Goal: Task Accomplishment & Management: Complete application form

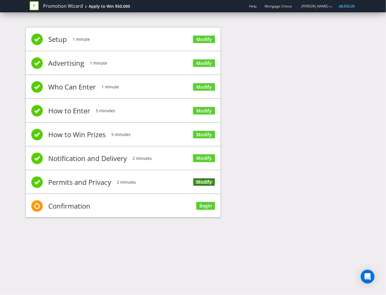
click at [205, 179] on link "Modify" at bounding box center [204, 182] width 22 height 8
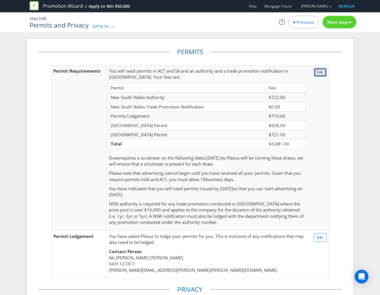
click at [320, 73] on span "Edit" at bounding box center [320, 72] width 6 height 5
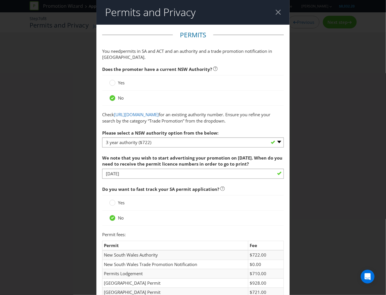
scroll to position [30, 0]
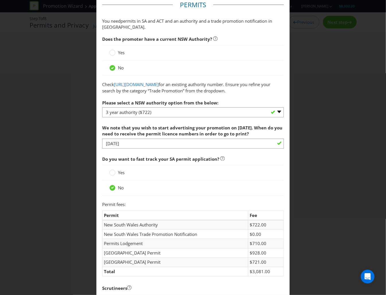
click at [106, 178] on div "Yes" at bounding box center [193, 172] width 182 height 15
click at [110, 176] on circle at bounding box center [113, 173] width 6 height 6
click at [0, 0] on input "Yes" at bounding box center [0, 0] width 0 height 0
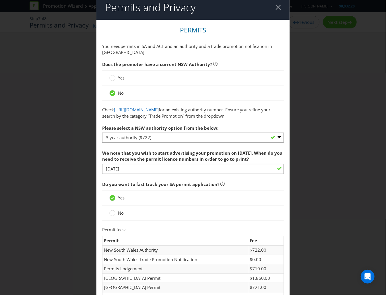
scroll to position [0, 0]
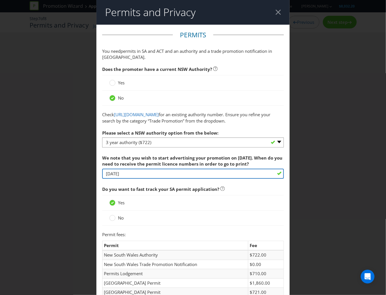
click at [159, 179] on input "[DATE]" at bounding box center [193, 174] width 182 height 10
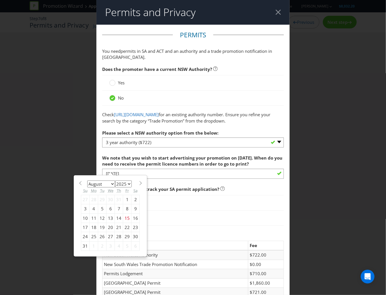
drag, startPoint x: 92, startPoint y: 244, endPoint x: 99, endPoint y: 242, distance: 7.4
click at [92, 241] on div "25" at bounding box center [93, 236] width 9 height 9
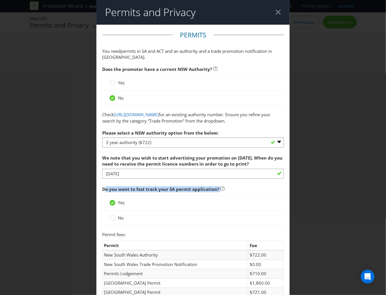
drag, startPoint x: 104, startPoint y: 196, endPoint x: 227, endPoint y: 194, distance: 122.8
click at [226, 194] on span "Do you want to fast track your SA permit application?" at bounding box center [193, 189] width 182 height 12
click at [227, 194] on span "Do you want to fast track your SA permit application?" at bounding box center [193, 189] width 182 height 12
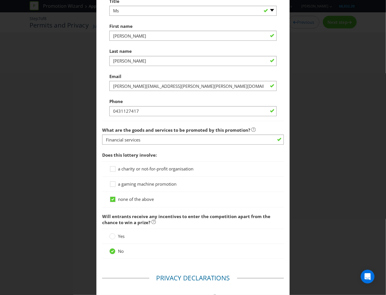
scroll to position [442, 0]
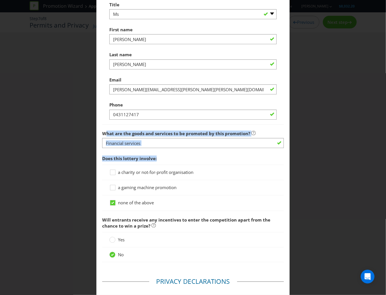
drag, startPoint x: 105, startPoint y: 139, endPoint x: 161, endPoint y: 165, distance: 61.3
click at [159, 164] on span "Does this lottery involve:" at bounding box center [193, 159] width 182 height 12
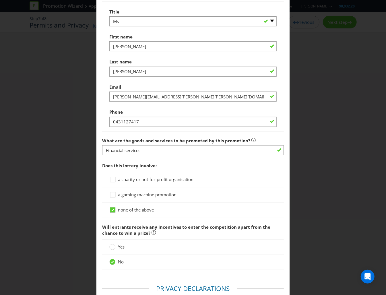
scroll to position [434, 0]
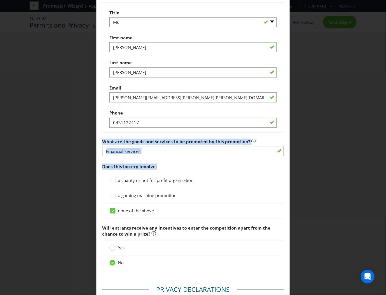
drag, startPoint x: 156, startPoint y: 177, endPoint x: 93, endPoint y: 146, distance: 70.4
click at [93, 146] on div "Permits and Privacy Permits You need permits in SA and ACT and an authority and…" at bounding box center [193, 147] width 386 height 295
click at [102, 143] on label "What are the goods and services to be promoted by this promotion?" at bounding box center [178, 140] width 153 height 9
drag, startPoint x: 101, startPoint y: 147, endPoint x: 160, endPoint y: 176, distance: 65.7
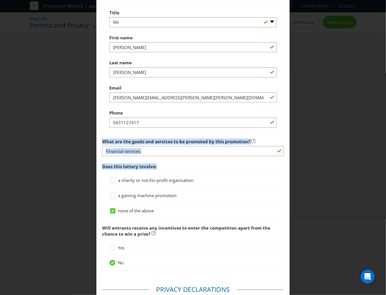
click at [160, 172] on span "Does this lottery involve:" at bounding box center [193, 167] width 182 height 12
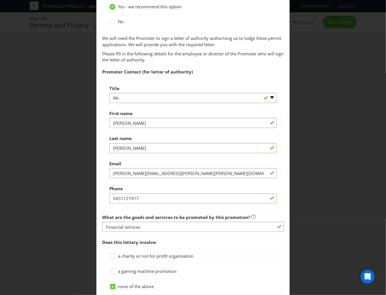
scroll to position [358, 0]
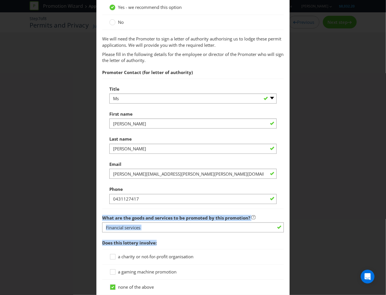
drag, startPoint x: 155, startPoint y: 254, endPoint x: 96, endPoint y: 221, distance: 68.6
click at [92, 223] on div "Permits and Privacy Permits You need permits in SA and ACT and an authority and…" at bounding box center [193, 147] width 386 height 295
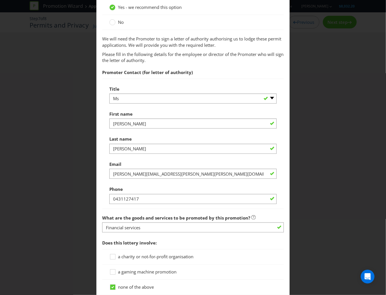
click at [97, 220] on main "Permits You need permits in SA and ACT and an authority and a trade promotion n…" at bounding box center [192, 91] width 193 height 849
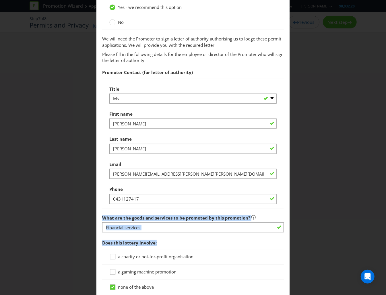
drag, startPoint x: 97, startPoint y: 220, endPoint x: 162, endPoint y: 252, distance: 72.6
click at [162, 252] on main "Permits You need permits in SA and ACT and an authority and a trade promotion n…" at bounding box center [192, 91] width 193 height 849
click at [162, 249] on span "Does this lottery involve:" at bounding box center [193, 243] width 182 height 12
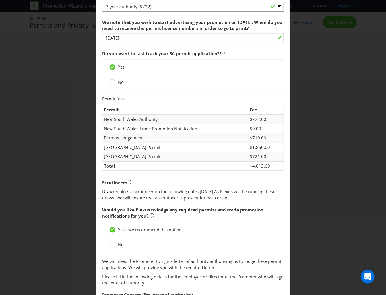
scroll to position [120, 0]
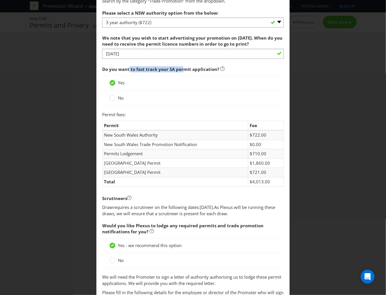
drag, startPoint x: 128, startPoint y: 75, endPoint x: 182, endPoint y: 78, distance: 54.0
click at [182, 72] on span "Do you want to fast track your SA permit application?" at bounding box center [160, 69] width 117 height 6
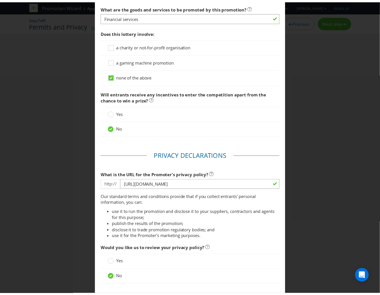
scroll to position [616, 0]
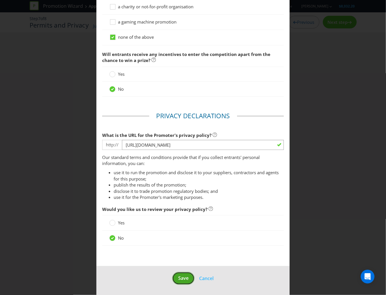
click at [172, 280] on button "Save" at bounding box center [183, 278] width 22 height 13
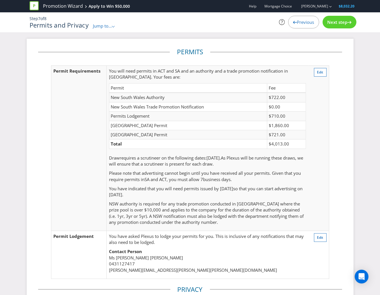
click at [345, 26] on div "Next step" at bounding box center [340, 22] width 34 height 13
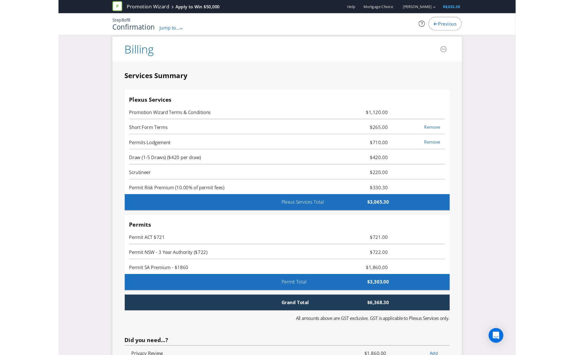
scroll to position [1450, 0]
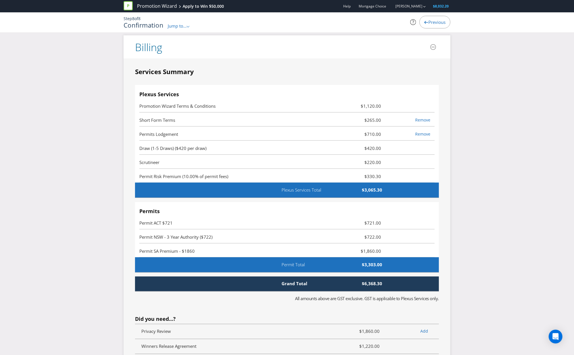
click at [328, 137] on span "Permits Lodgement" at bounding box center [237, 134] width 197 height 7
click at [386, 21] on span "Previous" at bounding box center [437, 22] width 17 height 6
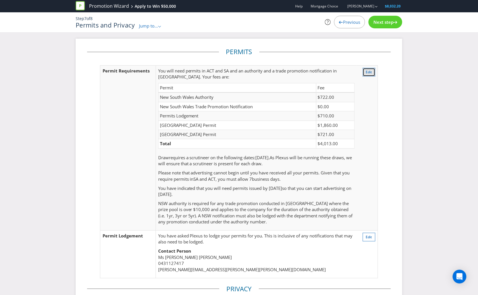
click at [369, 74] on span "Edit" at bounding box center [369, 72] width 6 height 5
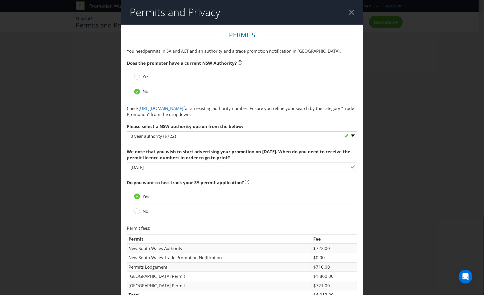
scroll to position [30, 0]
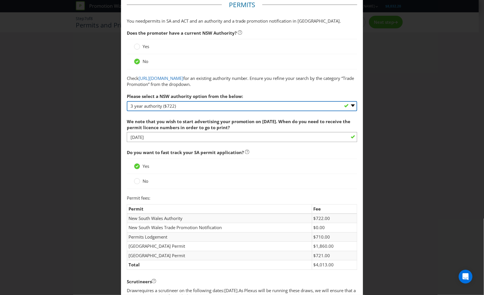
click at [185, 107] on select "-- Please select -- 1 year authority ($468) 3 year authority ($722) 5 year auth…" at bounding box center [242, 106] width 231 height 10
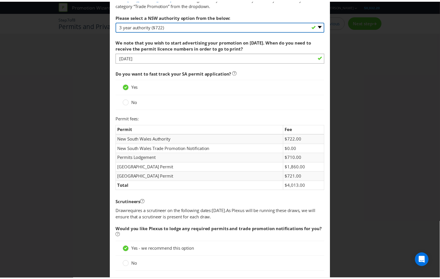
scroll to position [0, 0]
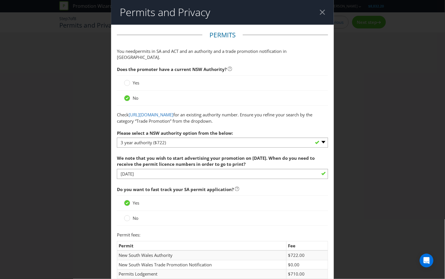
drag, startPoint x: 215, startPoint y: 199, endPoint x: 254, endPoint y: 255, distance: 68.2
click at [215, 200] on div "Yes" at bounding box center [222, 202] width 211 height 15
click at [320, 12] on div at bounding box center [322, 11] width 5 height 5
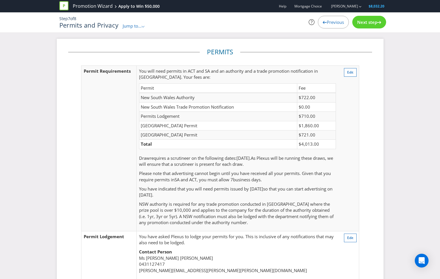
click at [328, 21] on span "Previous" at bounding box center [335, 22] width 17 height 6
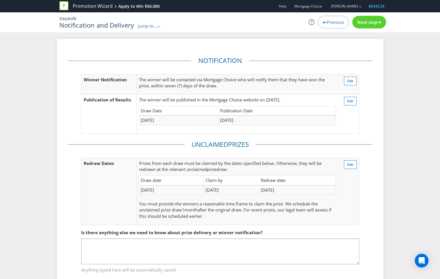
click at [329, 24] on span "Previous" at bounding box center [335, 22] width 17 height 6
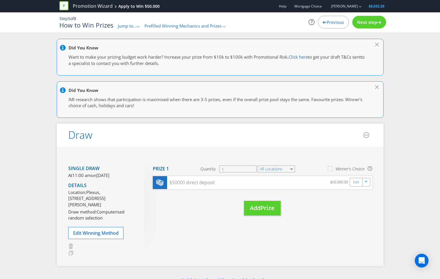
click at [334, 26] on div "Previous" at bounding box center [333, 22] width 31 height 13
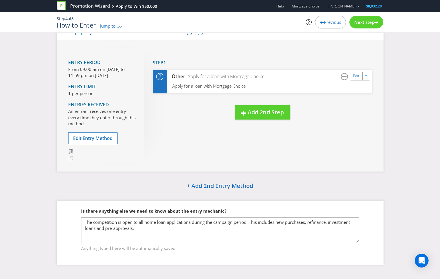
scroll to position [22, 0]
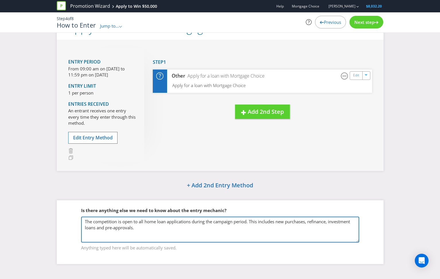
click at [166, 232] on textarea "The competition is open to all home loan applications during the campaign perio…" at bounding box center [220, 229] width 278 height 26
drag, startPoint x: 108, startPoint y: 230, endPoint x: 52, endPoint y: 211, distance: 59.2
click at [50, 211] on div "Apply for a loan with Mortgage Choice Entry Period From 09:00 am on [DATE] to 1…" at bounding box center [220, 144] width 440 height 255
click at [131, 230] on textarea "The competition is open to all home loan applications during the campaign perio…" at bounding box center [220, 229] width 278 height 26
click at [165, 228] on textarea "The competition is open to all home loan applications during the campaign perio…" at bounding box center [220, 229] width 278 height 26
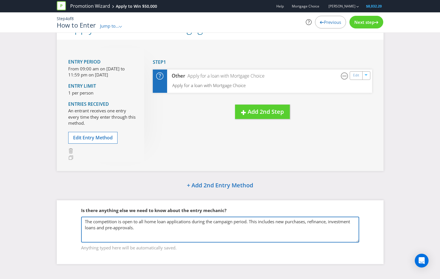
click at [242, 225] on textarea "The competition is open to all home loan applications during the campaign perio…" at bounding box center [220, 229] width 278 height 26
paste textarea "a) apply for a new loan with a Mortgage Choice Broker or through a digital dire…"
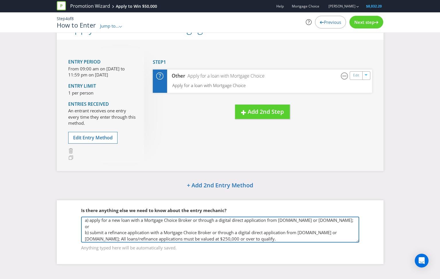
scroll to position [0, 0]
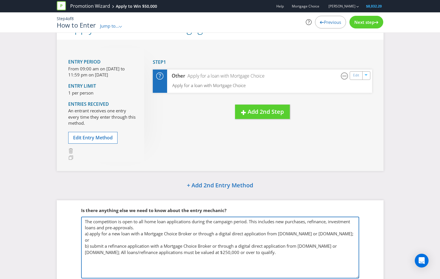
drag, startPoint x: 358, startPoint y: 240, endPoint x: 351, endPoint y: 288, distance: 48.4
click at [351, 256] on html "Promotion Wizard Apply to Win $50,000 Help Mortgage Choice [PERSON_NAME] $8,032…" at bounding box center [220, 117] width 440 height 279
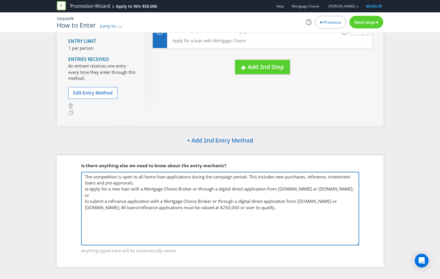
scroll to position [70, 0]
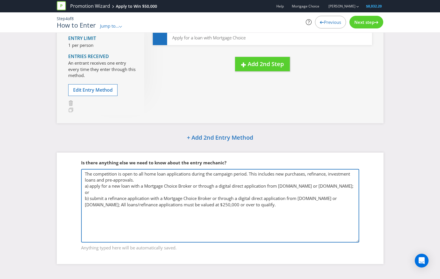
drag, startPoint x: 148, startPoint y: 180, endPoint x: 74, endPoint y: 167, distance: 75.2
click at [73, 167] on fieldset "Is there anything else we need to know about the entry mechanic? The competitio…" at bounding box center [220, 201] width 304 height 107
click at [141, 174] on textarea "The competition is open to all home loan applications during the campaign perio…" at bounding box center [220, 205] width 278 height 73
click at [161, 179] on textarea "The competition is open to all home loan applications during the campaign perio…" at bounding box center [220, 205] width 278 height 73
drag, startPoint x: 135, startPoint y: 178, endPoint x: 69, endPoint y: 169, distance: 66.9
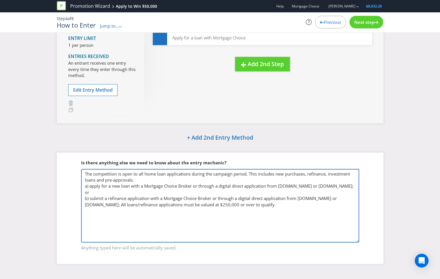
click at [68, 169] on fieldset "Is there anything else we need to know about the entry mechanic? The competitio…" at bounding box center [220, 201] width 304 height 107
click at [121, 179] on textarea "The competition is open to all home loan applications during the campaign perio…" at bounding box center [220, 205] width 278 height 73
click at [137, 174] on textarea "The competition is open to all home loan applications during the campaign perio…" at bounding box center [220, 205] width 278 height 73
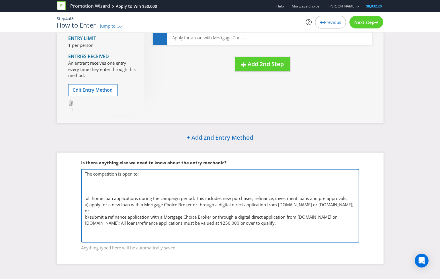
click at [145, 175] on textarea "The competition is open to all home loan applications during the campaign perio…" at bounding box center [220, 205] width 278 height 73
click at [135, 181] on textarea "The competition is open to all home loan applications during the campaign perio…" at bounding box center [220, 205] width 278 height 73
paste textarea "a) apply for a new loan with a Mortgage Choice Broker or through a digital dire…"
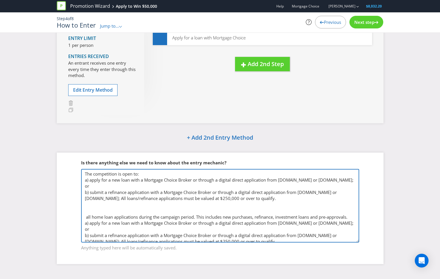
click at [153, 173] on textarea "The competition is open to all home loan applications during the campaign perio…" at bounding box center [220, 205] width 278 height 73
drag, startPoint x: 170, startPoint y: 185, endPoint x: 183, endPoint y: 184, distance: 12.7
click at [170, 185] on textarea "The competition is open to all home loan applications during the campaign perio…" at bounding box center [220, 205] width 278 height 73
click at [181, 180] on textarea "The competition is open to all home loan applications during the campaign perio…" at bounding box center [220, 205] width 278 height 73
drag, startPoint x: 204, startPoint y: 186, endPoint x: 61, endPoint y: 174, distance: 143.1
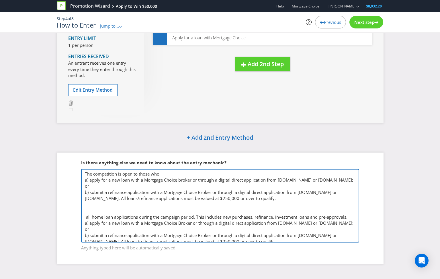
click at [61, 174] on div "Is there anything else we need to know about the entry mechanic? The competitio…" at bounding box center [220, 207] width 327 height 111
click at [115, 187] on textarea "The competition is open to all home loan applications during the campaign perio…" at bounding box center [220, 205] width 278 height 73
drag, startPoint x: 124, startPoint y: 186, endPoint x: 77, endPoint y: 165, distance: 51.9
click at [76, 166] on fieldset "Is there anything else we need to know about the entry mechanic? The competitio…" at bounding box center [220, 201] width 304 height 107
click at [110, 181] on textarea "The competition is open to all home loan applications during the campaign perio…" at bounding box center [220, 205] width 278 height 73
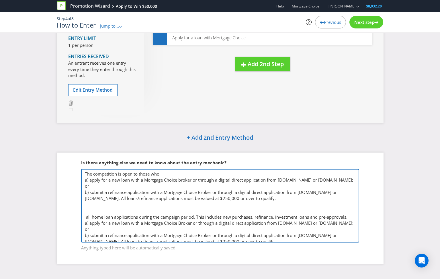
click at [111, 200] on textarea "The competition is open to all home loan applications during the campaign perio…" at bounding box center [220, 205] width 278 height 73
click at [282, 205] on textarea "The competition is open to all home loan applications during the campaign perio…" at bounding box center [220, 205] width 278 height 73
click at [307, 199] on textarea "The competition is open to all home loan applications during the campaign perio…" at bounding box center [220, 205] width 278 height 73
drag, startPoint x: 310, startPoint y: 199, endPoint x: 162, endPoint y: 170, distance: 150.3
click at [174, 171] on textarea "The competition is open to all home loan applications during the campaign perio…" at bounding box center [220, 205] width 278 height 73
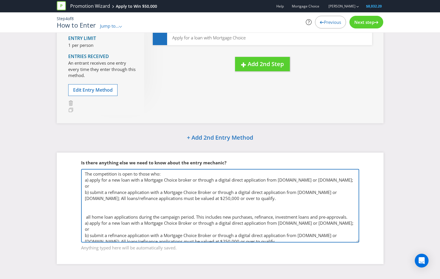
click at [155, 196] on textarea "The competition is open to all home loan applications during the campaign perio…" at bounding box center [220, 205] width 278 height 73
click at [136, 199] on textarea "The competition is open to all home loan applications during the campaign perio…" at bounding box center [220, 205] width 278 height 73
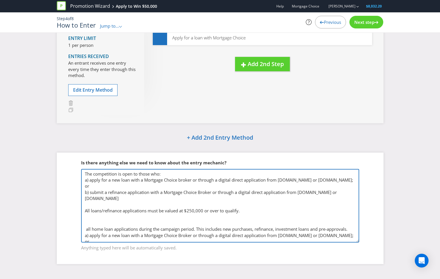
click at [98, 211] on textarea "The competition is open to all home loan applications during the campaign perio…" at bounding box center [220, 205] width 278 height 73
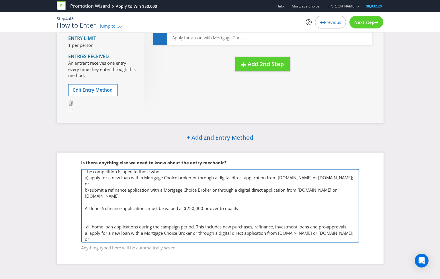
scroll to position [9, 0]
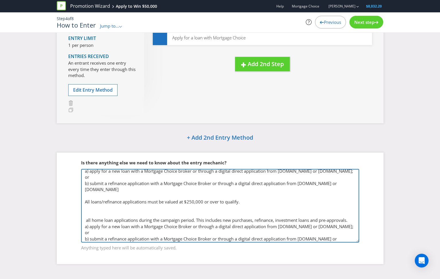
click at [172, 209] on textarea "The competition is open to all home loan applications during the campaign perio…" at bounding box center [220, 205] width 278 height 73
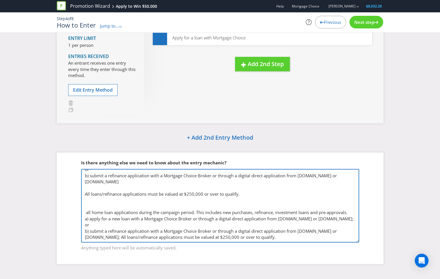
scroll to position [0, 0]
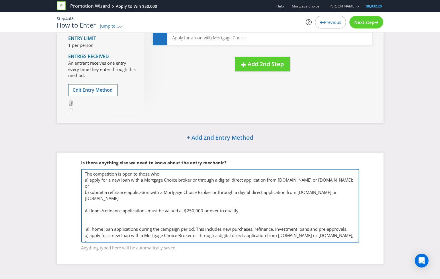
click at [162, 196] on textarea "The competition is open to all home loan applications during the campaign perio…" at bounding box center [220, 205] width 278 height 73
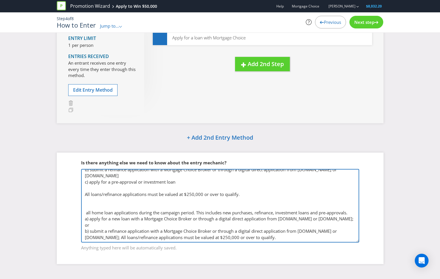
scroll to position [29, 0]
drag, startPoint x: 299, startPoint y: 236, endPoint x: 72, endPoint y: 204, distance: 228.6
click at [72, 204] on fieldset "Is there anything else we need to know about the entry mechanic? The competitio…" at bounding box center [220, 201] width 304 height 107
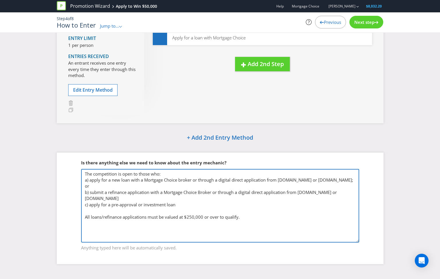
scroll to position [0, 0]
drag, startPoint x: 310, startPoint y: 221, endPoint x: 108, endPoint y: 167, distance: 209.4
click at [98, 164] on fieldset "Is there anything else we need to know about the entry mechanic? The competitio…" at bounding box center [220, 201] width 304 height 107
click at [213, 190] on textarea "The competition is open to all home loan applications during the campaign perio…" at bounding box center [220, 205] width 278 height 73
drag, startPoint x: 281, startPoint y: 216, endPoint x: 71, endPoint y: 215, distance: 210.0
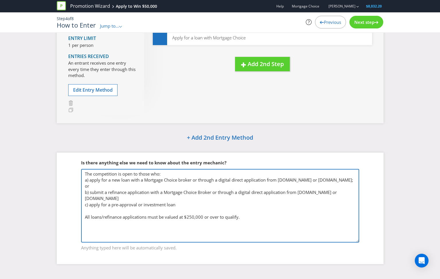
click at [71, 215] on fieldset "Is there anything else we need to know about the entry mechanic? The competitio…" at bounding box center [220, 201] width 304 height 107
click at [135, 223] on textarea "The competition is open to all home loan applications during the campaign perio…" at bounding box center [220, 205] width 278 height 73
drag, startPoint x: 254, startPoint y: 215, endPoint x: 120, endPoint y: 217, distance: 134.0
click at [120, 217] on textarea "The competition is open to all home loan applications during the campaign perio…" at bounding box center [220, 205] width 278 height 73
click at [156, 222] on textarea "The competition is open to all home loan applications during the campaign perio…" at bounding box center [220, 205] width 278 height 73
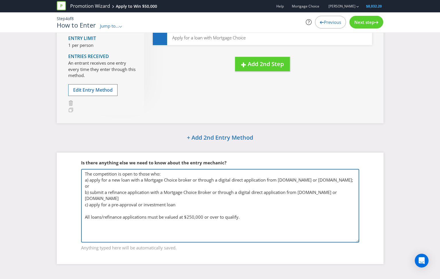
click at [118, 213] on textarea "The competition is open to all home loan applications during the campaign perio…" at bounding box center [220, 205] width 278 height 73
drag, startPoint x: 102, startPoint y: 219, endPoint x: 113, endPoint y: 225, distance: 12.7
click at [102, 219] on textarea "The competition is open to all home loan applications during the campaign perio…" at bounding box center [220, 205] width 278 height 73
click at [211, 224] on textarea "The competition is open to all home loan applications during the campaign perio…" at bounding box center [220, 205] width 278 height 73
click at [254, 213] on textarea "The competition is open to all home loan applications during the campaign perio…" at bounding box center [220, 205] width 278 height 73
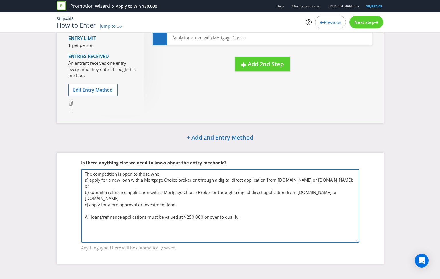
paste textarea "For the purposes of these terms and conditions, Mortgage Choice Broker means a …"
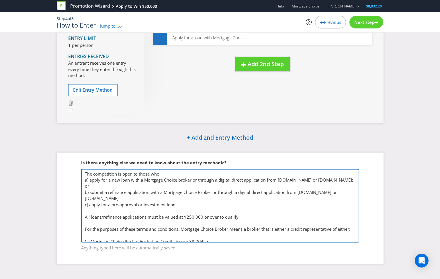
scroll to position [46, 0]
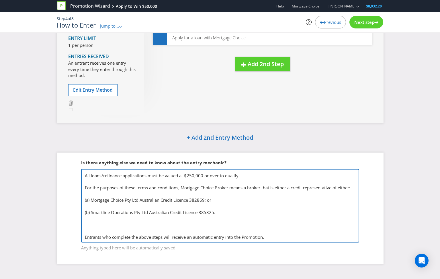
click at [233, 220] on textarea "The competition is open to all home loan applications during the campaign perio…" at bounding box center [220, 205] width 278 height 73
click at [221, 228] on textarea "The competition is open to all home loan applications during the campaign perio…" at bounding box center [220, 205] width 278 height 73
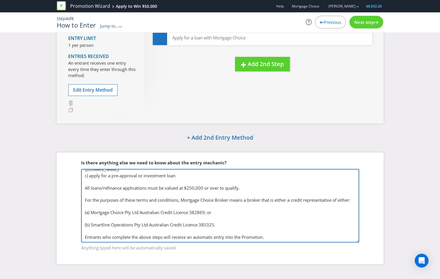
scroll to position [35, 0]
click at [109, 214] on textarea "The competition is open to all home loan applications during the campaign perio…" at bounding box center [220, 205] width 278 height 73
click at [108, 222] on textarea "The competition is open to all home loan applications during the campaign perio…" at bounding box center [220, 205] width 278 height 73
click at [105, 219] on textarea "The competition is open to all home loan applications during the campaign perio…" at bounding box center [220, 205] width 278 height 73
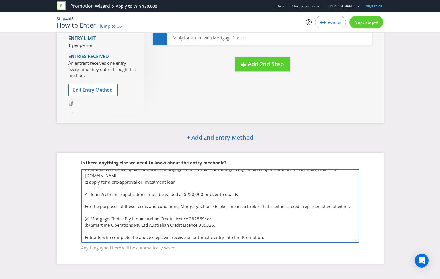
click at [110, 211] on textarea "The competition is open to all home loan applications during the campaign perio…" at bounding box center [220, 205] width 278 height 73
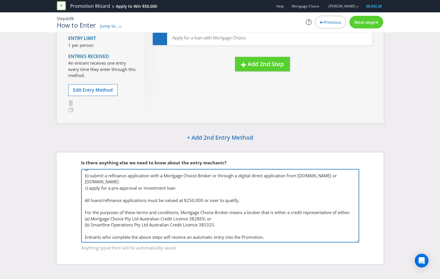
scroll to position [23, 0]
click at [114, 228] on textarea "The competition is open to all home loan applications during the campaign perio…" at bounding box center [220, 205] width 278 height 73
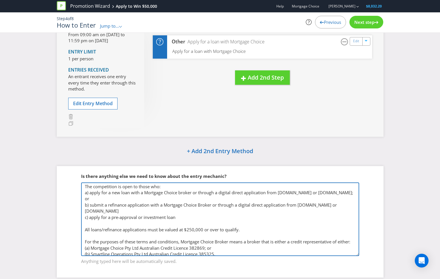
scroll to position [1, 0]
click at [130, 192] on textarea "The competition is open to all home loan applications during the campaign perio…" at bounding box center [220, 218] width 278 height 73
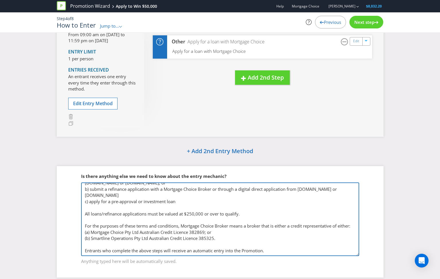
scroll to position [20, 0]
drag, startPoint x: 158, startPoint y: 197, endPoint x: 75, endPoint y: 198, distance: 82.9
click at [75, 198] on fieldset "Is there anything else we need to know about the entry mechanic? The competitio…" at bounding box center [220, 214] width 304 height 107
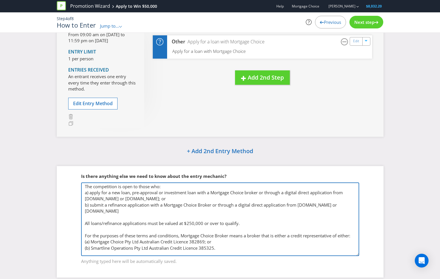
scroll to position [0, 0]
type textarea "The competition is open to those who: a) apply for a new loan, pre-approval or …"
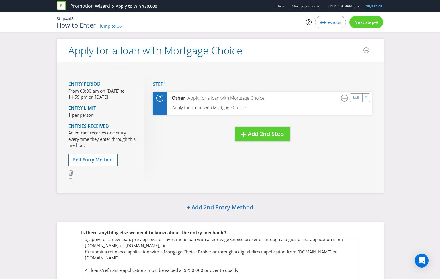
click at [64, 116] on div "Entry Period From 09:00 am on [DATE] to 11:59 pm on [DATE] Entry Limit 1 per pe…" at bounding box center [220, 127] width 327 height 131
drag, startPoint x: 374, startPoint y: 188, endPoint x: 371, endPoint y: 186, distance: 3.3
click at [374, 188] on div "Entry Period From 09:00 am on [DATE] to 11:59 pm on [DATE] Entry Limit 1 per pe…" at bounding box center [220, 127] width 327 height 131
click at [374, 28] on div "Next step" at bounding box center [367, 22] width 34 height 13
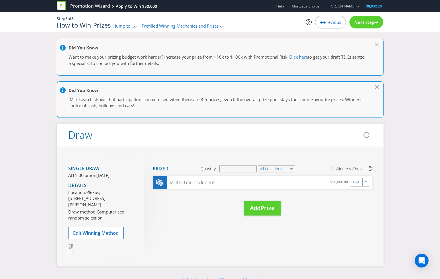
click at [325, 26] on div "Previous" at bounding box center [330, 22] width 31 height 13
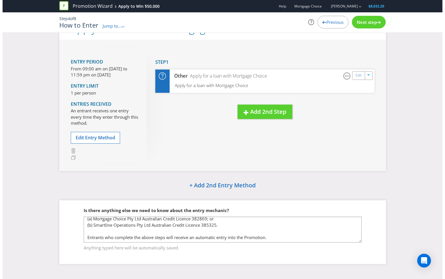
scroll to position [65, 0]
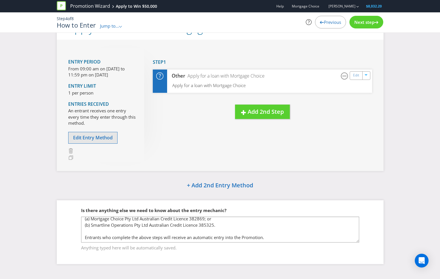
drag, startPoint x: 97, startPoint y: 130, endPoint x: 96, endPoint y: 135, distance: 5.2
click at [97, 130] on div "Entry Period From 09:00 am on [DATE] to 11:59 pm on [DATE] Entry Limit 1 per pe…" at bounding box center [106, 105] width 76 height 114
click at [96, 135] on span "Edit Entry Method" at bounding box center [93, 137] width 40 height 6
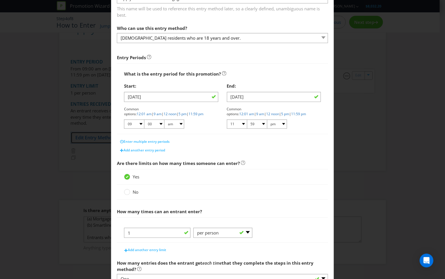
scroll to position [93, 0]
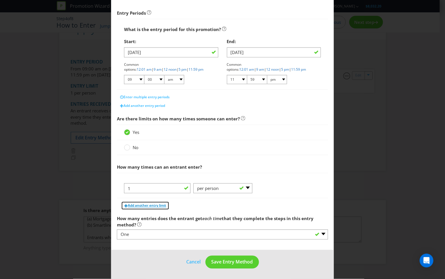
drag, startPoint x: 155, startPoint y: 205, endPoint x: 159, endPoint y: 209, distance: 5.6
click at [155, 205] on span "Add another entry limit" at bounding box center [147, 205] width 38 height 5
select select "PER_PERSON"
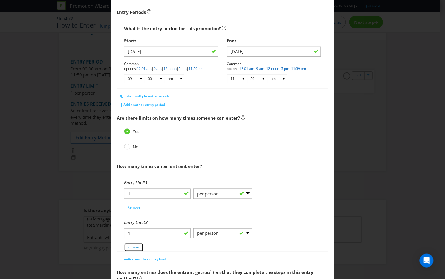
click at [132, 249] on span "Remove" at bounding box center [133, 246] width 13 height 5
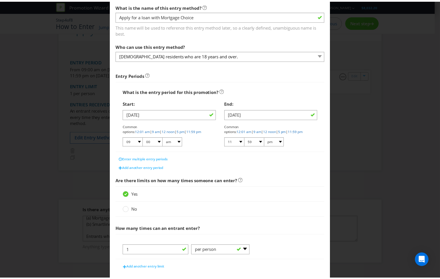
scroll to position [0, 0]
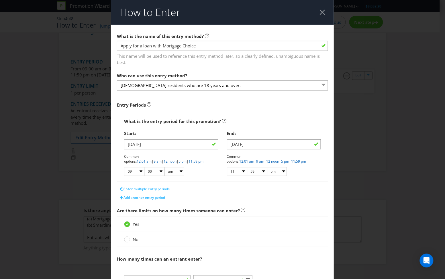
click at [320, 13] on div at bounding box center [322, 11] width 5 height 5
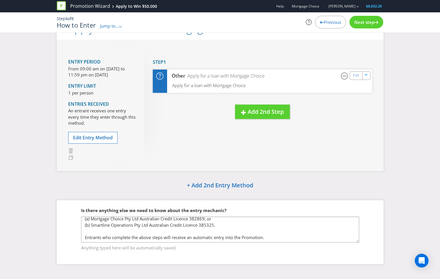
click at [355, 243] on span "Anything typed here will be automatically saved." at bounding box center [220, 246] width 278 height 8
drag, startPoint x: 355, startPoint y: 242, endPoint x: 348, endPoint y: 266, distance: 26.0
click at [351, 270] on div "Apply for a loan with Mortgage Choice Entry Period From 09:00 am on [DATE] to 1…" at bounding box center [220, 144] width 336 height 255
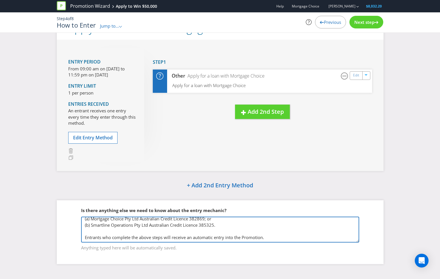
click at [312, 239] on textarea "The competition is open to those who: a) apply for a new loan, pre-approval or …" at bounding box center [220, 229] width 278 height 26
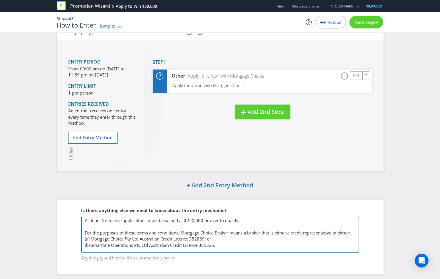
drag, startPoint x: 357, startPoint y: 240, endPoint x: 346, endPoint y: 271, distance: 32.9
click at [347, 252] on textarea "The competition is open to those who: a) apply for a new loan, pre-approval or …" at bounding box center [220, 234] width 278 height 36
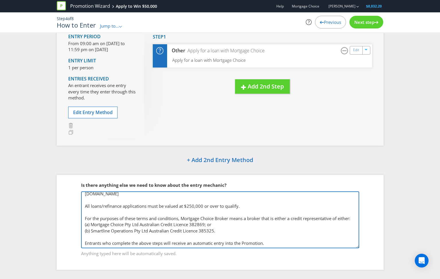
scroll to position [53, 0]
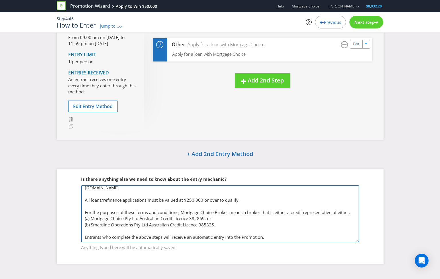
paste textarea "For the sake of clarity, if an entrant receives one (1) entry for a pre-approva…"
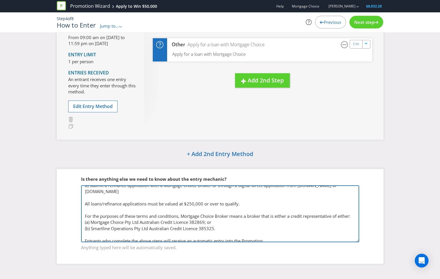
scroll to position [0, 0]
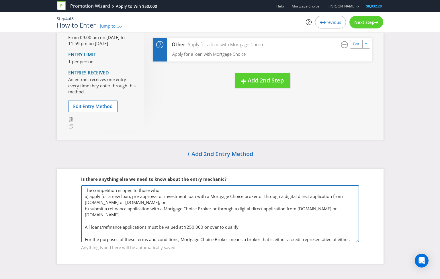
drag, startPoint x: 242, startPoint y: 227, endPoint x: 63, endPoint y: 172, distance: 186.9
click at [63, 172] on div "Is there anything else we need to know about the entry mechanic? The competitio…" at bounding box center [220, 216] width 327 height 94
click at [176, 209] on textarea "The competition is open to those who: a) apply for a new loan, pre-approval or …" at bounding box center [220, 213] width 278 height 57
drag, startPoint x: 168, startPoint y: 217, endPoint x: 57, endPoint y: 197, distance: 113.6
click at [57, 197] on div "Is there anything else we need to know about the entry mechanic? The competitio…" at bounding box center [220, 216] width 327 height 94
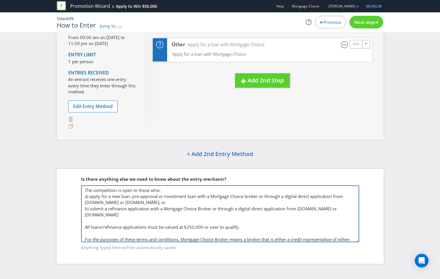
paste textarea "To enter the promotion, the entrant must complete the following steps during th…"
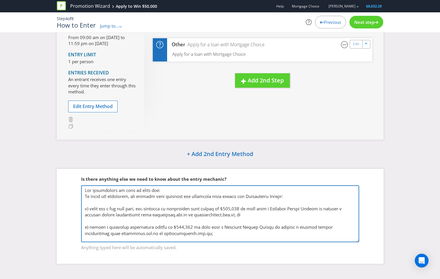
scroll to position [63, 0]
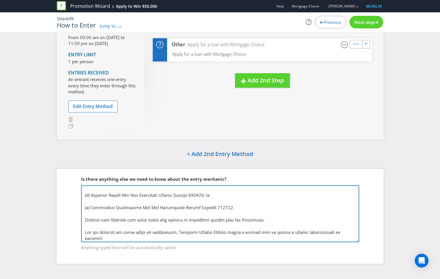
click at [124, 221] on textarea "The competition is open to those who: a) apply for a new loan, pre-approval or …" at bounding box center [220, 213] width 278 height 57
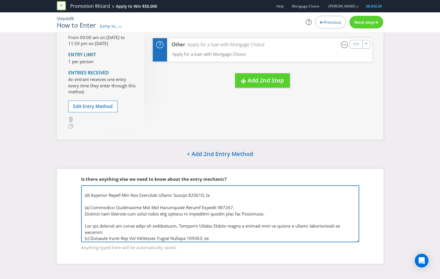
click at [119, 209] on textarea "The competition is open to those who: a) apply for a new loan, pre-approval or …" at bounding box center [220, 213] width 278 height 57
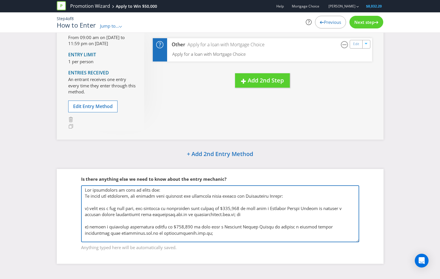
scroll to position [0, 0]
click at [119, 219] on textarea "The competition is open to those who: a) apply for a new loan, pre-approval or …" at bounding box center [220, 213] width 278 height 57
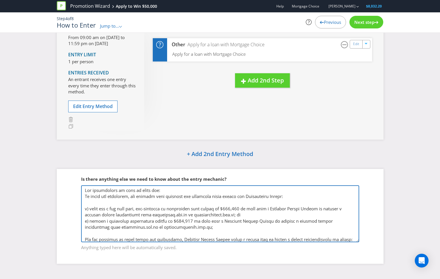
click at [122, 231] on textarea "The competition is open to those who: a) apply for a new loan, pre-approval or …" at bounding box center [220, 213] width 278 height 57
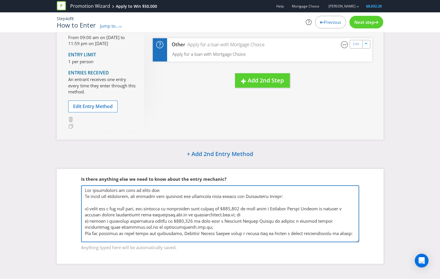
click at [111, 203] on textarea "The competition is open to those who: a) apply for a new loan, pre-approval or …" at bounding box center [220, 213] width 278 height 57
drag, startPoint x: 161, startPoint y: 188, endPoint x: 51, endPoint y: 189, distance: 110.4
click at [57, 190] on div "Is there anything else we need to know about the entry mechanic? The competitio…" at bounding box center [220, 216] width 327 height 94
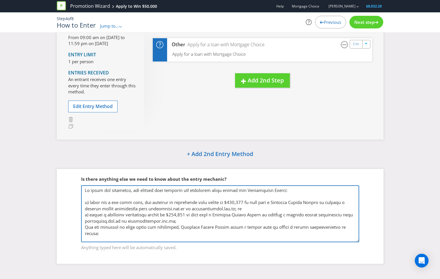
click at [111, 198] on textarea "The competition is open to those who: a) apply for a new loan, pre-approval or …" at bounding box center [220, 213] width 278 height 57
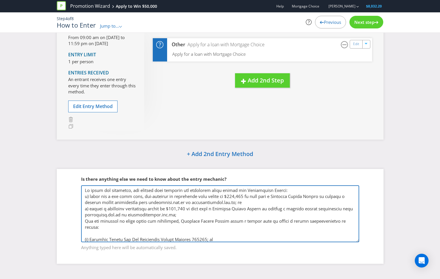
click at [165, 233] on textarea "The competition is open to those who: a) apply for a new loan, pre-approval or …" at bounding box center [220, 213] width 278 height 57
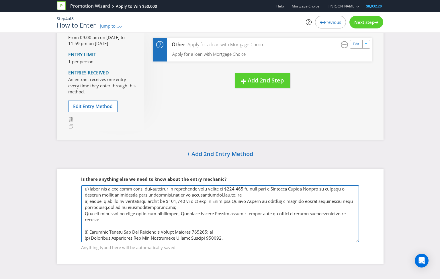
scroll to position [23, 0]
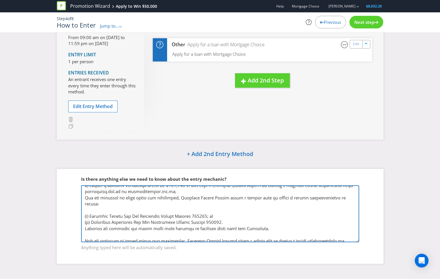
click at [84, 200] on textarea "The competition is open to those who: a) apply for a new loan, pre-approval or …" at bounding box center [220, 213] width 278 height 57
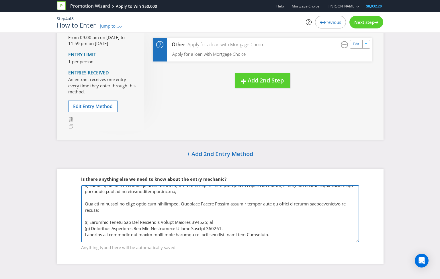
click at [93, 215] on textarea "The competition is open to those who: a) apply for a new loan, pre-approval or …" at bounding box center [220, 213] width 278 height 57
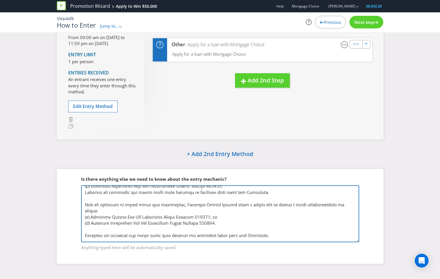
scroll to position [60, 0]
drag, startPoint x: 85, startPoint y: 204, endPoint x: 223, endPoint y: 221, distance: 139.6
click at [223, 221] on textarea "The competition is open to those who: a) apply for a new loan, pre-approval or …" at bounding box center [220, 213] width 278 height 57
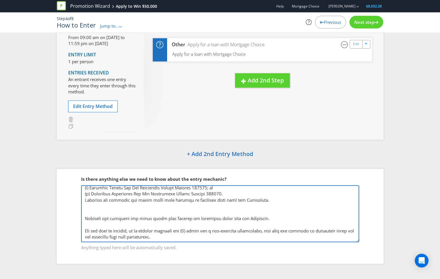
scroll to position [52, 0]
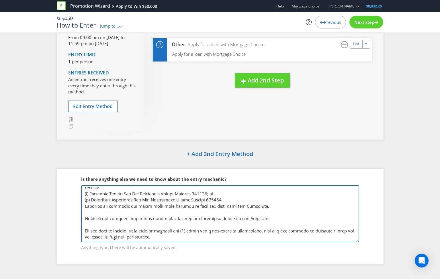
drag, startPoint x: 273, startPoint y: 217, endPoint x: 88, endPoint y: 216, distance: 184.4
click at [73, 215] on fieldset "Is there anything else we need to know about the entry mechanic? The competitio…" at bounding box center [220, 209] width 304 height 90
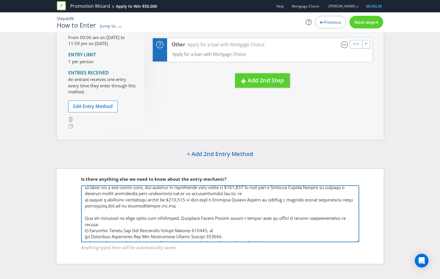
scroll to position [0, 0]
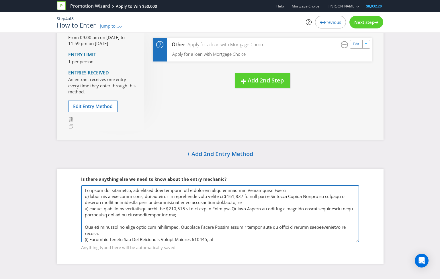
type textarea "To enter the promotion, the entrant must complete the following steps during th…"
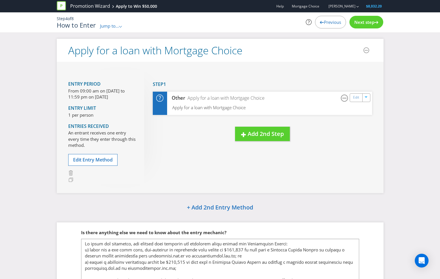
click at [362, 24] on span "Next step" at bounding box center [365, 22] width 20 height 6
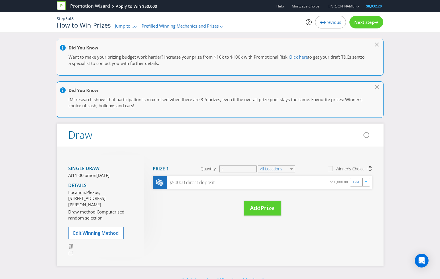
click at [362, 24] on span "Next step" at bounding box center [365, 22] width 20 height 6
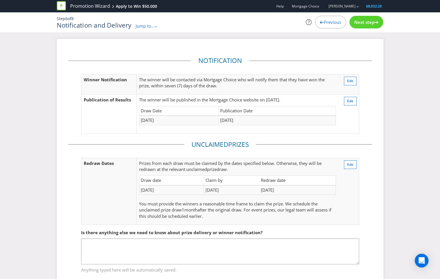
click at [362, 24] on span "Next step" at bounding box center [365, 22] width 20 height 6
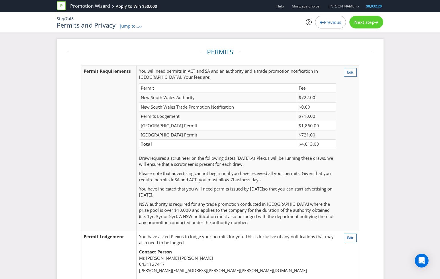
click at [362, 24] on span "Next step" at bounding box center [365, 22] width 20 height 6
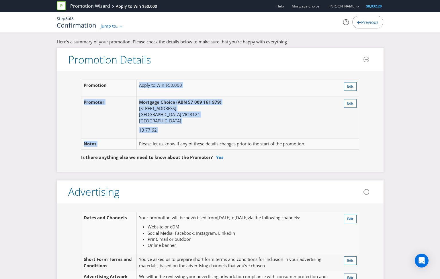
drag, startPoint x: 163, startPoint y: 137, endPoint x: 170, endPoint y: 120, distance: 18.8
click at [128, 94] on tbody "Promotion Apply to Win $50,000 Edit Promoter Mortgage Choice (ABN 57 009 161 97…" at bounding box center [220, 115] width 278 height 70
click at [176, 125] on td "Mortgage Choice (ABN 57 009 161 979) [STREET_ADDRESS][DEMOGRAPHIC_DATA] 13 77 62" at bounding box center [236, 118] width 198 height 42
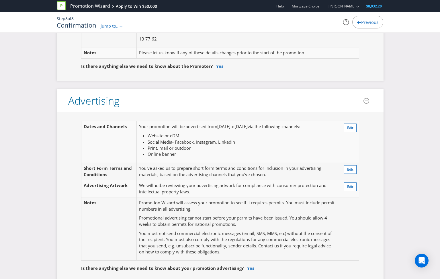
scroll to position [92, 0]
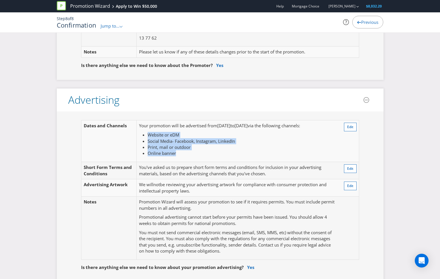
drag, startPoint x: 201, startPoint y: 154, endPoint x: 189, endPoint y: 149, distance: 12.5
click at [145, 130] on td "Your promotion will be advertised from [DATE] to [DATE] via the following chann…" at bounding box center [238, 141] width 202 height 42
click at [192, 149] on li "Print, mail or outdoor" at bounding box center [242, 147] width 188 height 6
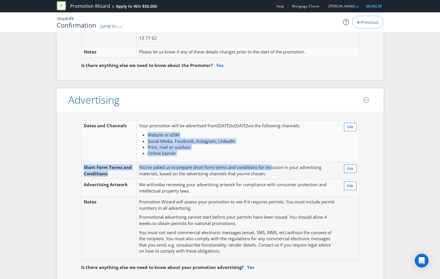
drag, startPoint x: 273, startPoint y: 170, endPoint x: 158, endPoint y: 135, distance: 120.2
click at [147, 127] on tbody "Dates and Channels Your promotion will be advertised from [DATE] to [DATE] via …" at bounding box center [220, 189] width 278 height 139
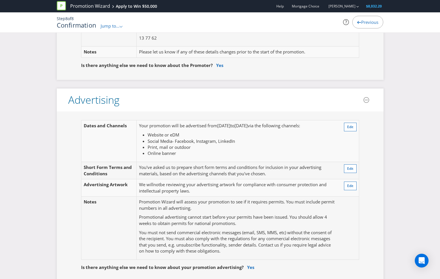
drag, startPoint x: 190, startPoint y: 164, endPoint x: 245, endPoint y: 180, distance: 57.6
click at [190, 164] on td "You've asked us to prepare short form terms and conditions for inclusion in you…" at bounding box center [238, 170] width 202 height 17
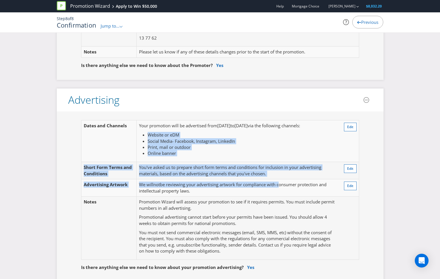
drag, startPoint x: 266, startPoint y: 179, endPoint x: 181, endPoint y: 139, distance: 94.4
click at [150, 129] on tbody "Dates and Channels Your promotion will be advertised from [DATE] to [DATE] via …" at bounding box center [220, 189] width 278 height 139
click at [212, 158] on td "Your promotion will be advertised from [DATE] to [DATE] via the following chann…" at bounding box center [238, 141] width 202 height 42
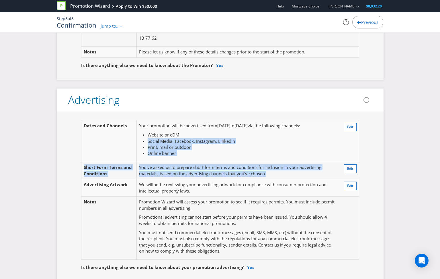
drag, startPoint x: 192, startPoint y: 135, endPoint x: 295, endPoint y: 176, distance: 111.6
click at [295, 176] on tbody "Dates and Channels Your promotion will be advertised from [DATE] to [DATE] via …" at bounding box center [220, 189] width 278 height 139
click at [295, 176] on td "You've asked us to prepare short form terms and conditions for inclusion in you…" at bounding box center [238, 170] width 202 height 17
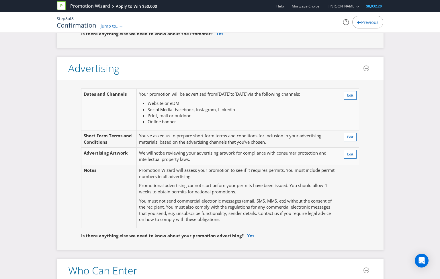
scroll to position [149, 0]
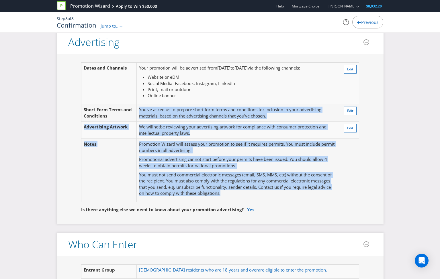
drag, startPoint x: 212, startPoint y: 189, endPoint x: 146, endPoint y: 130, distance: 88.2
click at [128, 119] on tbody "Dates and Channels Your promotion will be advertised from [DATE] to [DATE] via …" at bounding box center [220, 132] width 278 height 139
click at [172, 156] on td "Promotion Wizard will assess your promotion to see if it requires permits. You …" at bounding box center [238, 170] width 202 height 63
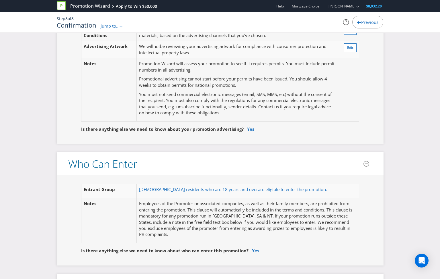
scroll to position [260, 0]
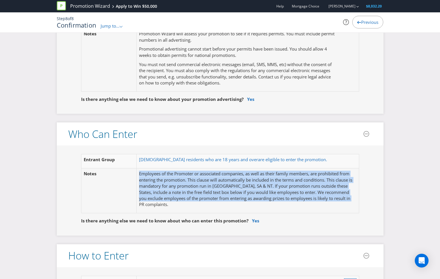
drag, startPoint x: 151, startPoint y: 177, endPoint x: 196, endPoint y: 203, distance: 51.6
click at [196, 203] on p "Employees of the Promoter or associated companies, as well as their family memb…" at bounding box center [247, 188] width 217 height 37
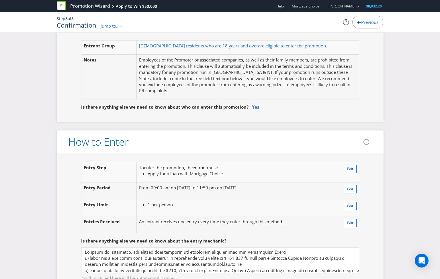
scroll to position [447, 0]
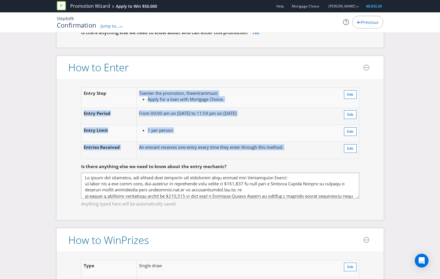
drag, startPoint x: 145, startPoint y: 90, endPoint x: 302, endPoint y: 155, distance: 170.1
click at [305, 158] on div "Entry Step To enter the promotion , the entrant must : Apply for a loan with Mo…" at bounding box center [220, 149] width 304 height 124
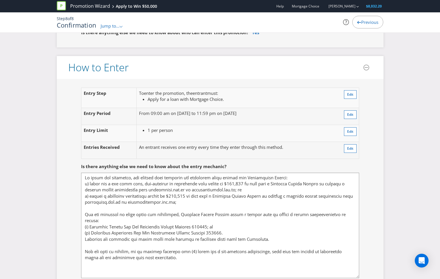
drag, startPoint x: 356, startPoint y: 198, endPoint x: 352, endPoint y: 277, distance: 79.3
click at [352, 278] on textarea at bounding box center [220, 224] width 278 height 105
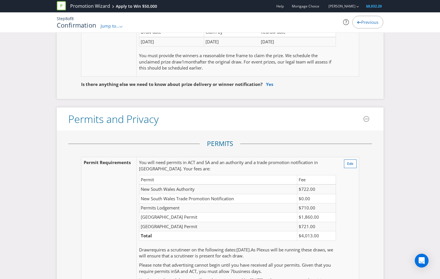
scroll to position [1118, 0]
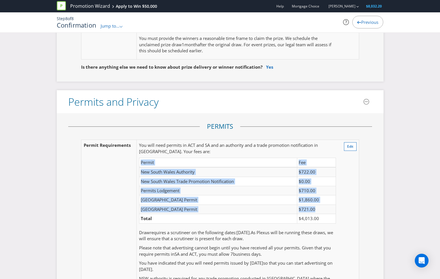
drag, startPoint x: 141, startPoint y: 164, endPoint x: 326, endPoint y: 212, distance: 191.4
click at [326, 212] on table "Permit Fee New South Wales Authority $722.00 [GEOGRAPHIC_DATA] Trade Promotion …" at bounding box center [237, 190] width 197 height 66
click at [328, 211] on td "$721.00" at bounding box center [316, 208] width 38 height 9
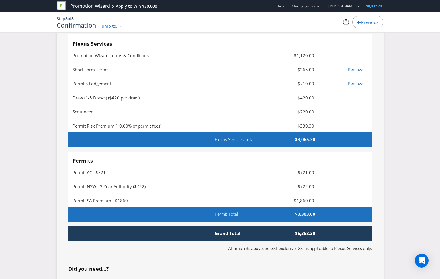
scroll to position [1581, 0]
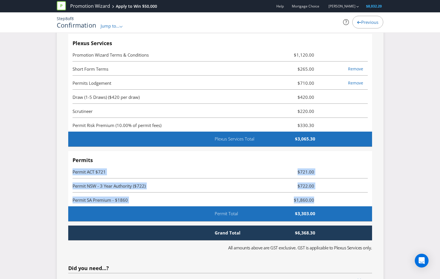
drag, startPoint x: 315, startPoint y: 204, endPoint x: 118, endPoint y: 177, distance: 198.7
click at [99, 171] on ul "Permits Permit ACT $721 $721.00 Permit NSW - 3 Year Authority ($722) $722.00 Pe…" at bounding box center [220, 181] width 295 height 49
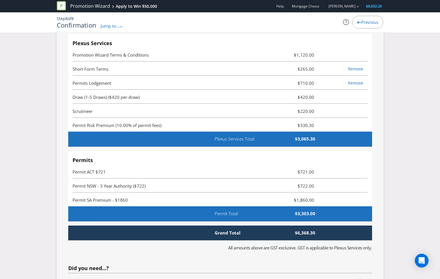
click at [120, 175] on span "Permit ACT $721" at bounding box center [171, 171] width 197 height 7
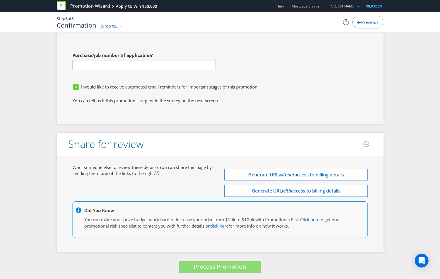
scroll to position [2100, 0]
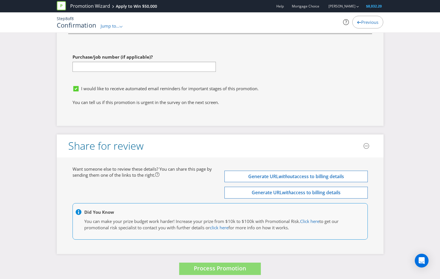
click at [180, 91] on span "I would like to receive automated email reminders for important stages of this …" at bounding box center [170, 88] width 178 height 6
click at [0, 0] on input "I would like to receive automated email reminders for important stages of this …" at bounding box center [0, 0] width 0 height 0
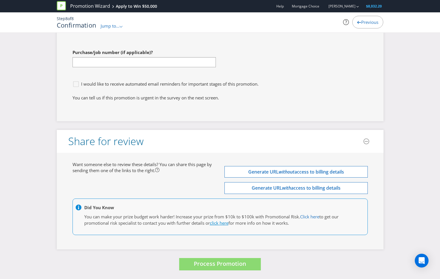
scroll to position [2110, 0]
click at [238, 263] on span "Process Promotion" at bounding box center [220, 263] width 52 height 8
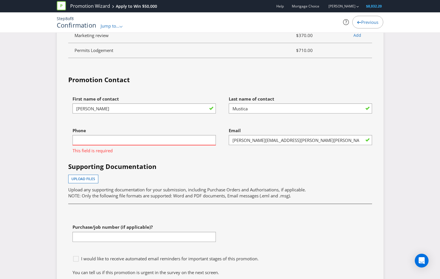
scroll to position [1935, 0]
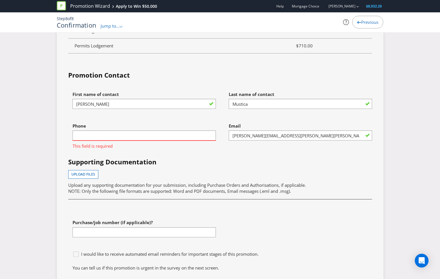
click at [104, 131] on div "Phone This field is required" at bounding box center [144, 134] width 143 height 29
click at [107, 140] on input "text" at bounding box center [144, 135] width 143 height 10
type input "0438865105"
click at [150, 166] on h4 "Supporting Documentation" at bounding box center [220, 161] width 304 height 9
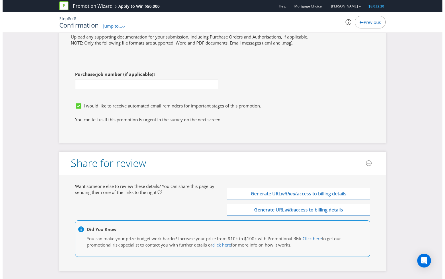
scroll to position [2110, 0]
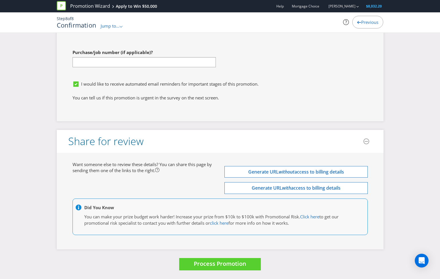
click at [131, 84] on span "I would like to receive automated email reminders for important stages of this …" at bounding box center [170, 84] width 178 height 6
click at [0, 0] on input "I would like to receive automated email reminders for important stages of this …" at bounding box center [0, 0] width 0 height 0
click at [222, 264] on span "Process Promotion" at bounding box center [220, 263] width 52 height 8
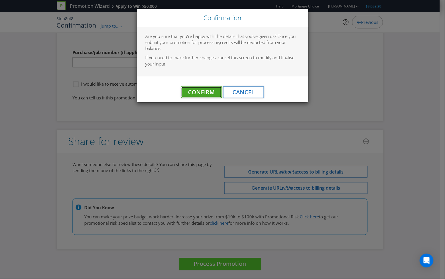
click at [202, 90] on span "Confirm" at bounding box center [201, 92] width 27 height 8
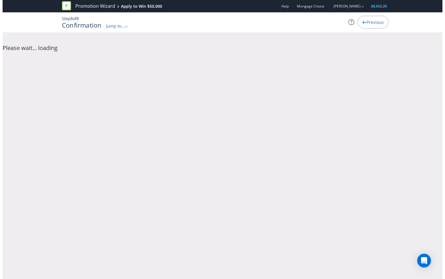
scroll to position [0, 0]
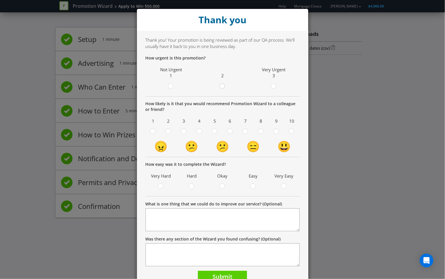
click at [221, 86] on circle at bounding box center [222, 85] width 5 height 5
click at [0, 0] on input "radio" at bounding box center [0, 0] width 0 height 0
drag, startPoint x: 168, startPoint y: 87, endPoint x: 170, endPoint y: 91, distance: 5.0
click at [168, 86] on circle at bounding box center [170, 85] width 5 height 5
click at [0, 0] on input "radio" at bounding box center [0, 0] width 0 height 0
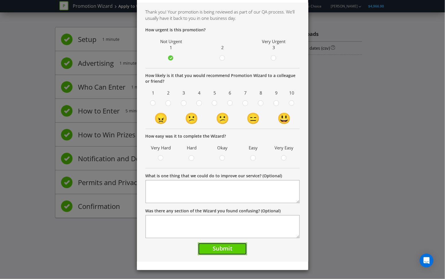
click at [236, 248] on button "Submit" at bounding box center [222, 248] width 49 height 12
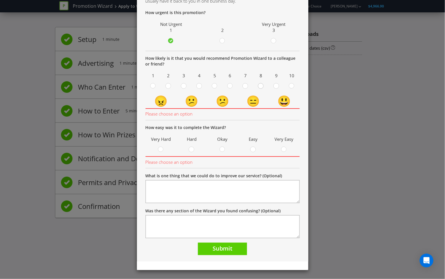
click at [260, 85] on div at bounding box center [261, 84] width 3 height 3
click at [0, 0] on input "radio" at bounding box center [0, 0] width 0 height 0
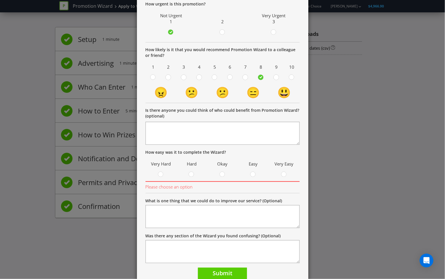
scroll to position [69, 0]
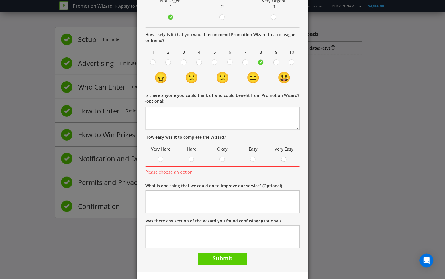
click at [283, 159] on circle at bounding box center [284, 159] width 5 height 5
click at [0, 0] on input "radio" at bounding box center [0, 0] width 0 height 0
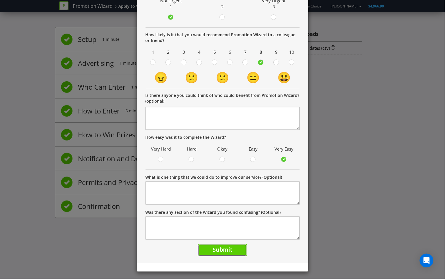
click at [227, 255] on button "Submit" at bounding box center [222, 250] width 49 height 12
